Goal: Navigation & Orientation: Find specific page/section

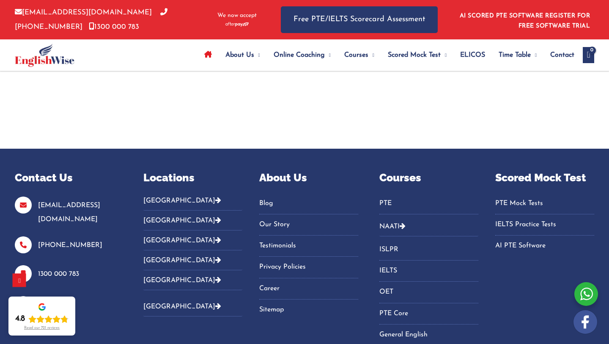
scroll to position [2935, 0]
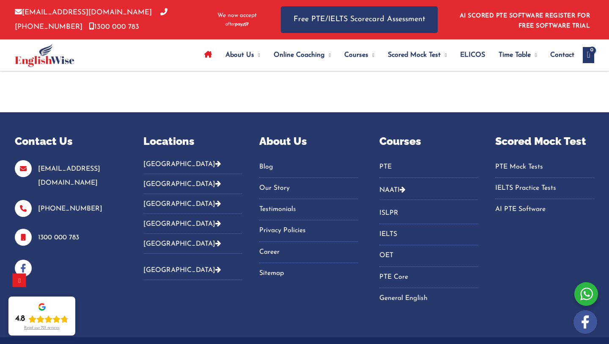
click at [270, 163] on link "Blog" at bounding box center [308, 167] width 99 height 14
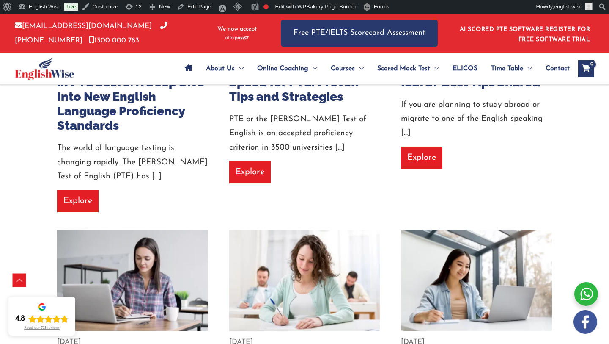
scroll to position [363, 0]
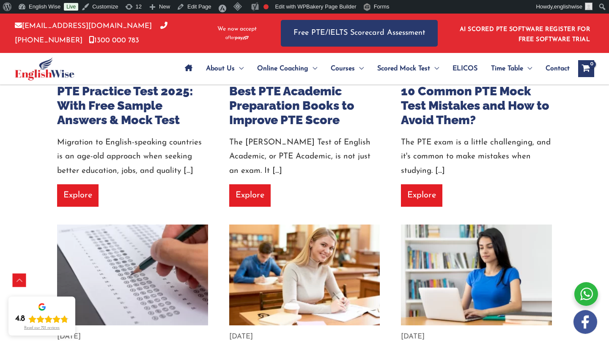
scroll to position [1187, 0]
